Goal: Transaction & Acquisition: Subscribe to service/newsletter

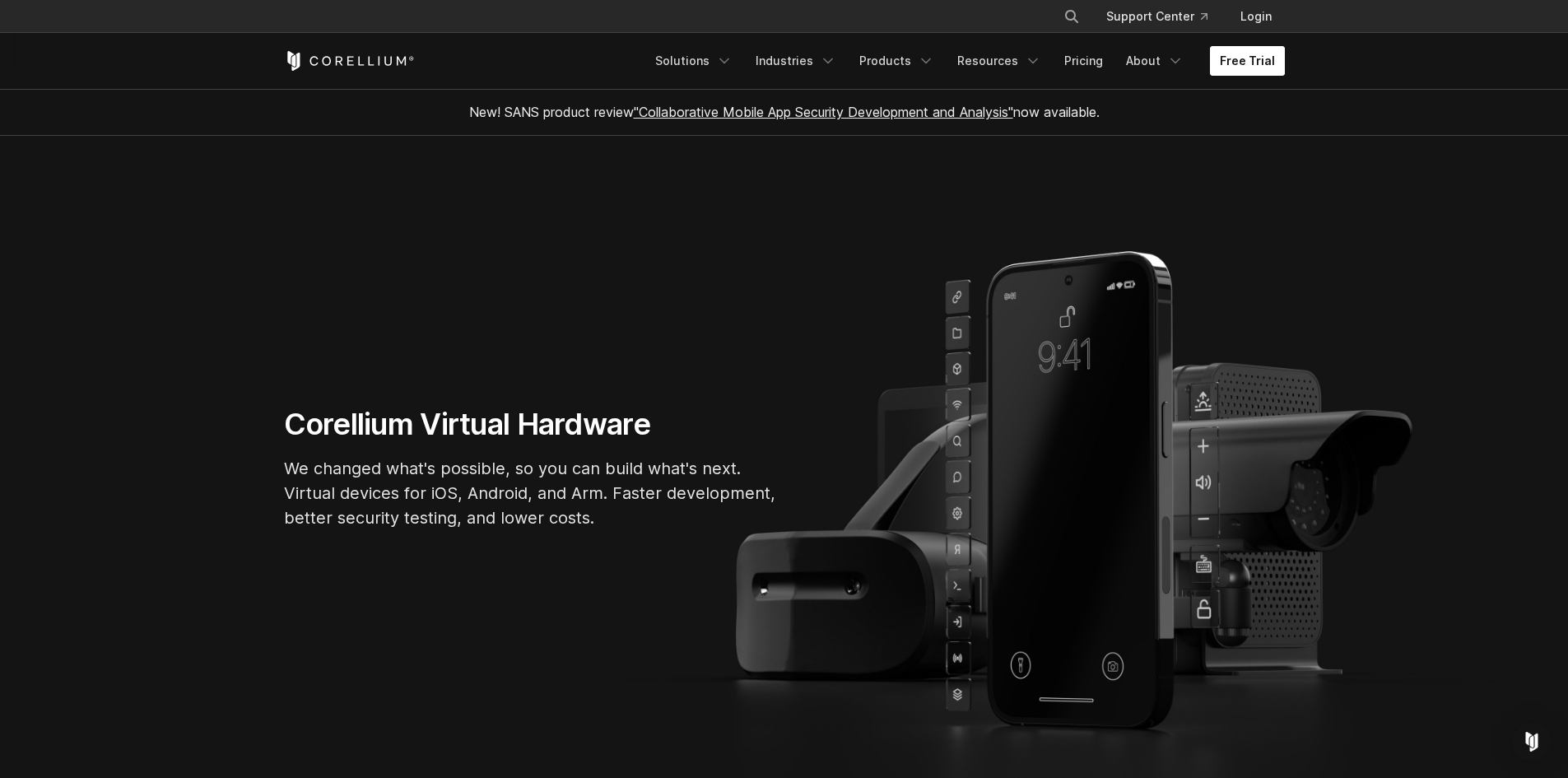
click at [1266, 59] on link "Free Trial" at bounding box center [1247, 61] width 75 height 30
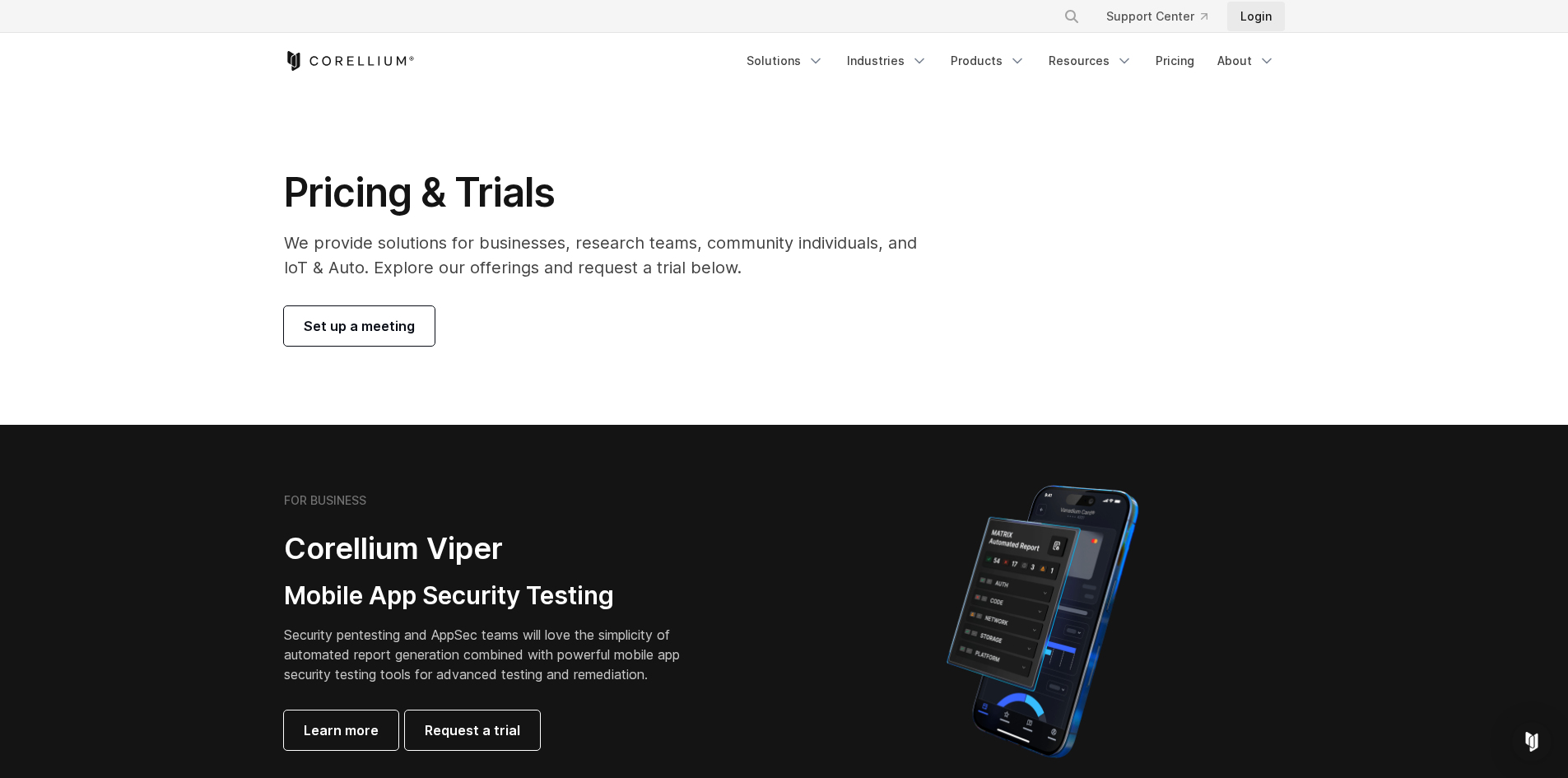
click at [1261, 18] on link "Login" at bounding box center [1256, 16] width 57 height 30
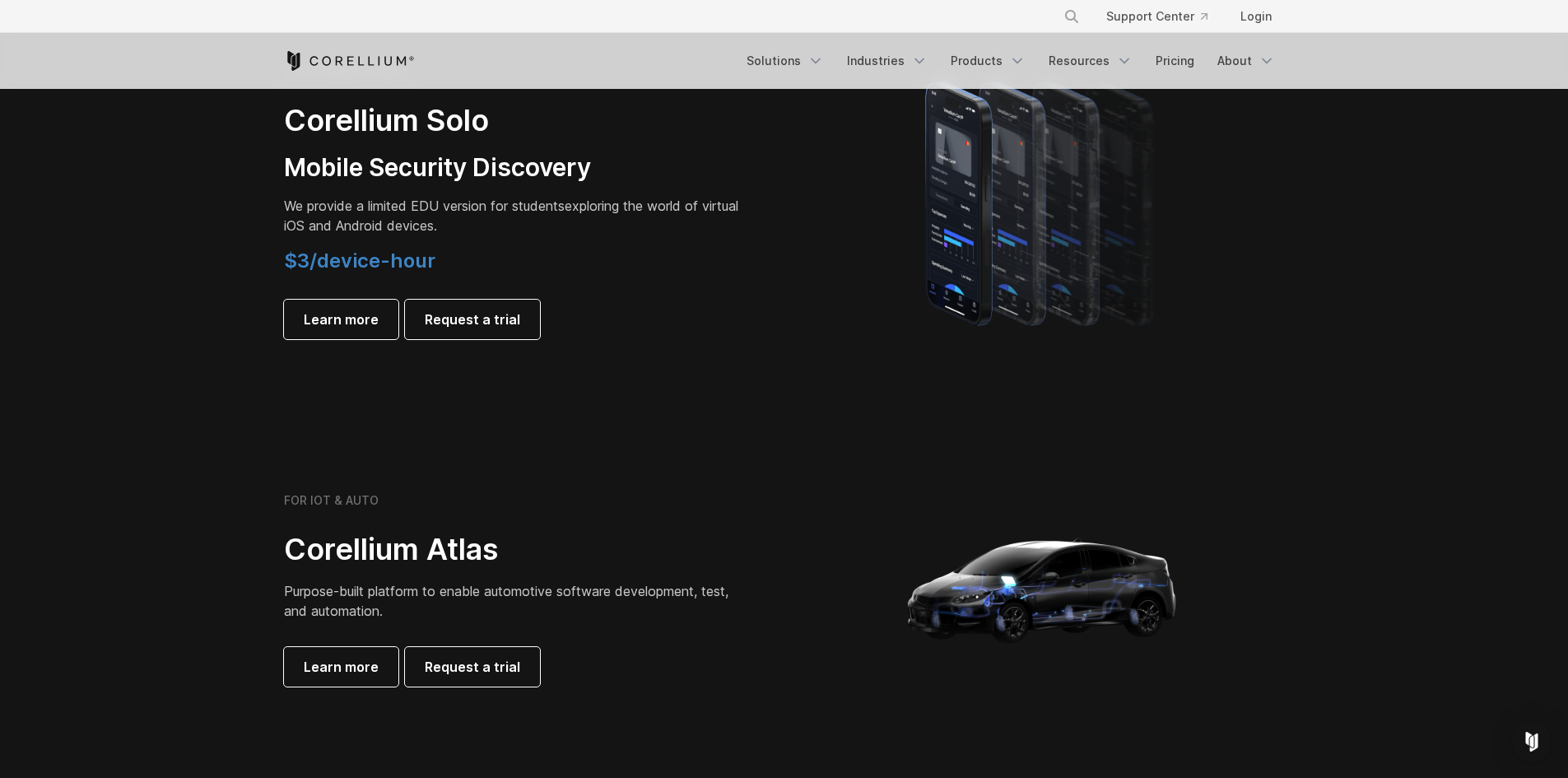
scroll to position [1400, 0]
